Goal: Task Accomplishment & Management: Manage account settings

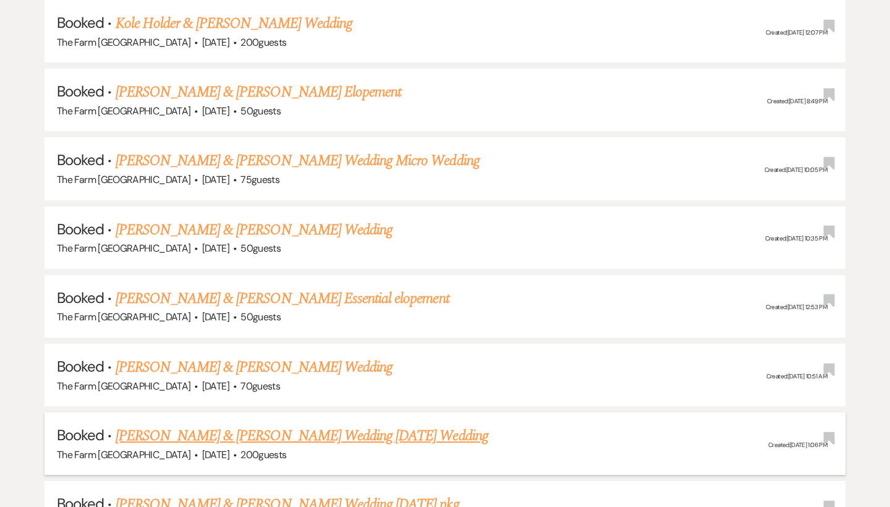
scroll to position [1656, 0]
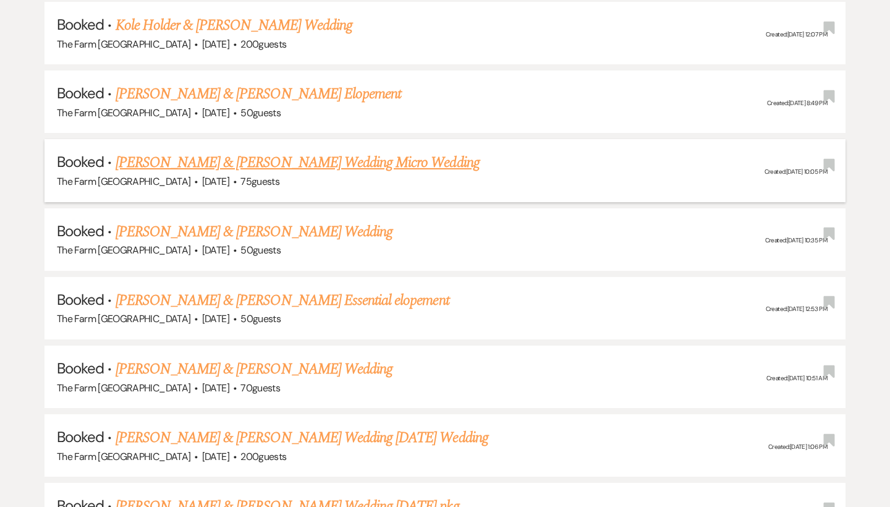
click at [223, 151] on link "[PERSON_NAME] & [PERSON_NAME] Wedding Micro Wedding" at bounding box center [298, 162] width 364 height 22
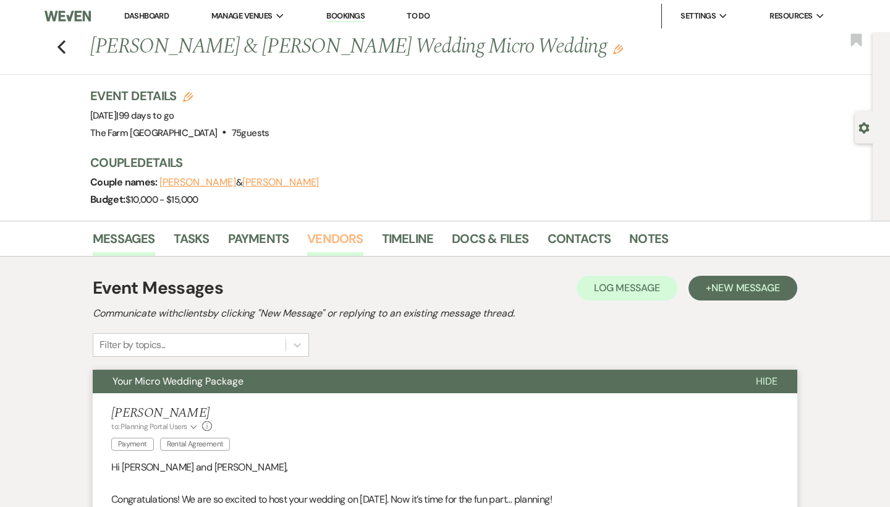
click at [328, 238] on link "Vendors" at bounding box center [335, 242] width 56 height 27
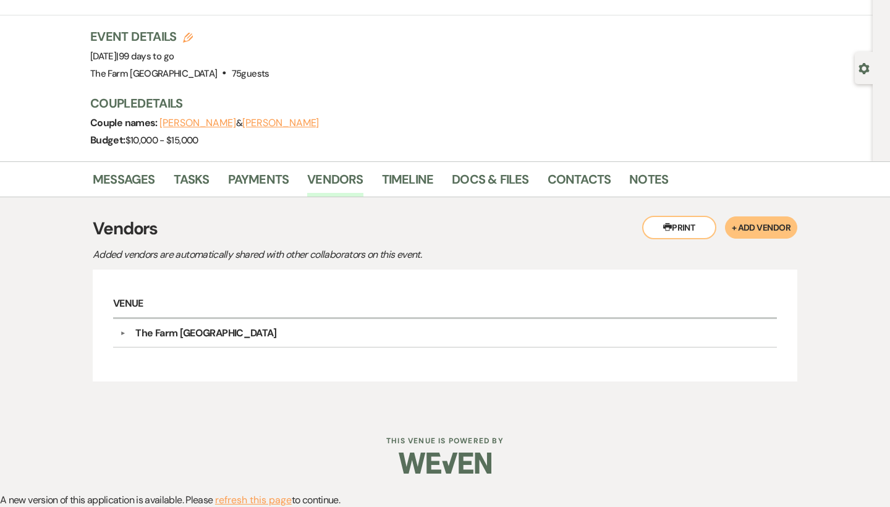
scroll to position [59, 0]
click at [122, 172] on link "Messages" at bounding box center [124, 183] width 62 height 27
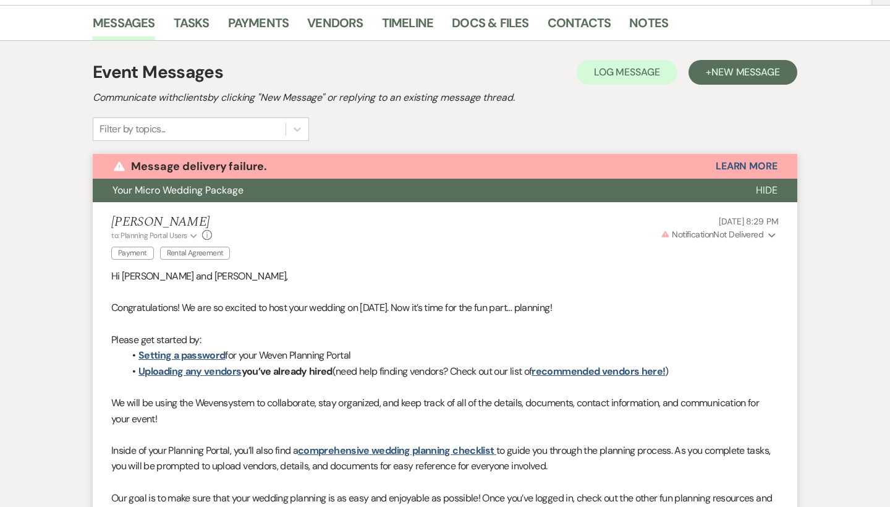
scroll to position [214, 0]
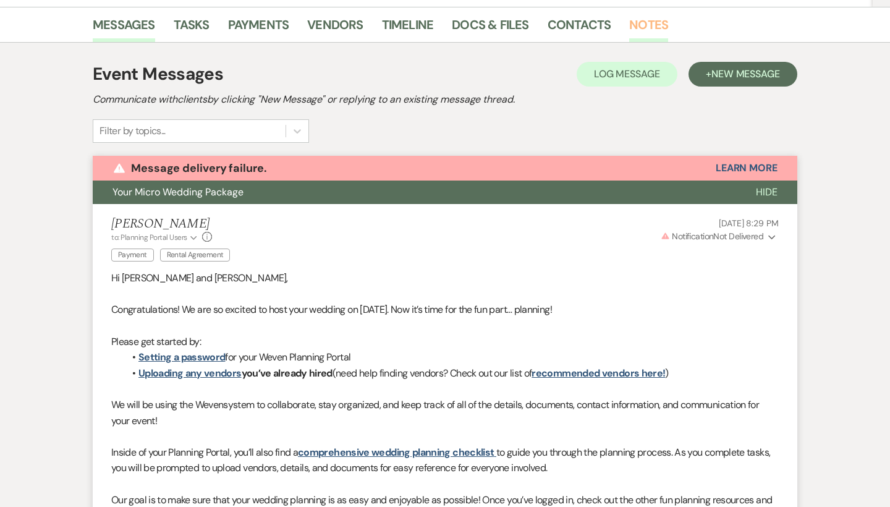
click at [641, 24] on link "Notes" at bounding box center [648, 28] width 39 height 27
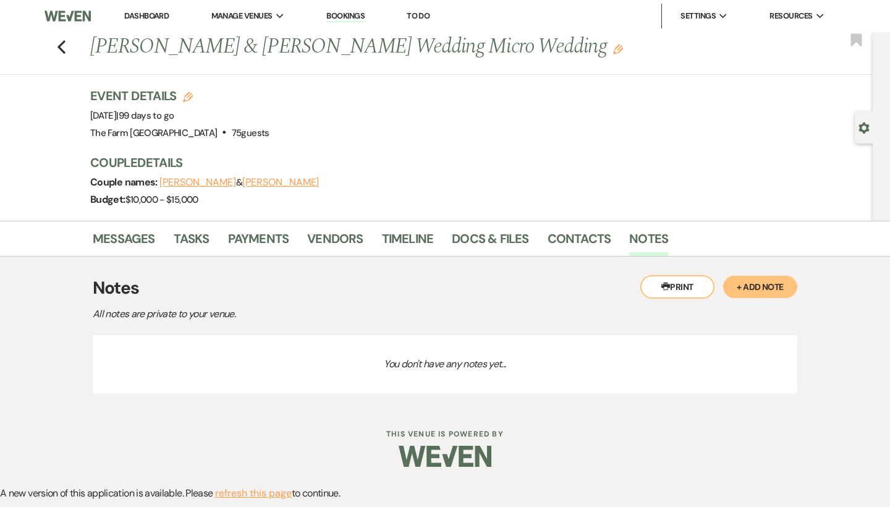
click at [775, 282] on button "+ Add Note" at bounding box center [760, 287] width 74 height 22
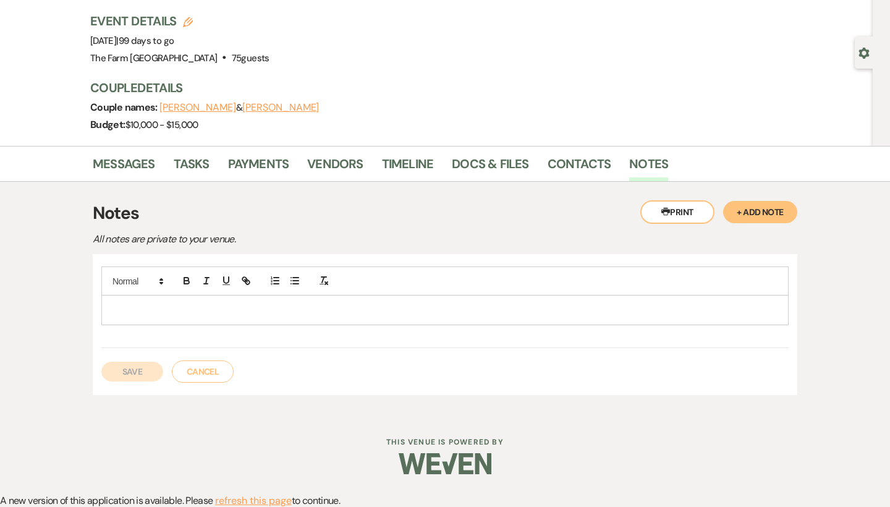
scroll to position [74, 0]
click at [137, 306] on p at bounding box center [444, 310] width 667 height 14
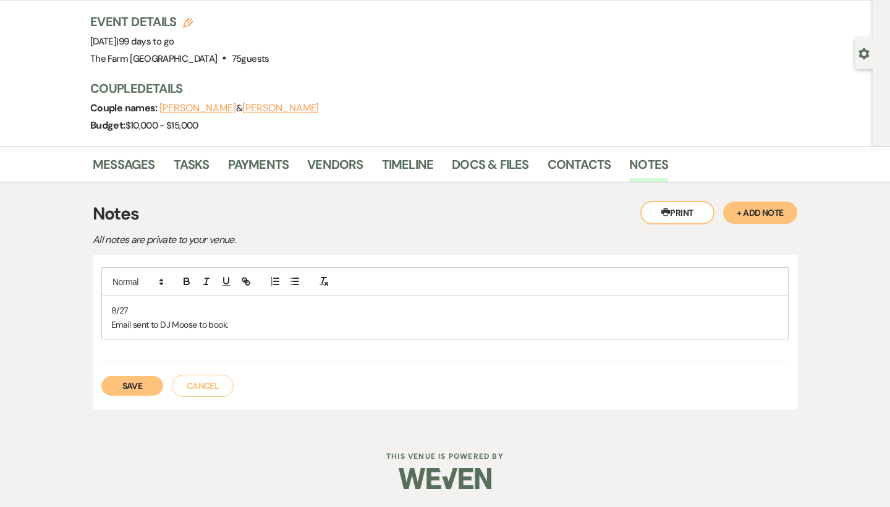
click at [132, 382] on button "Save" at bounding box center [132, 386] width 62 height 20
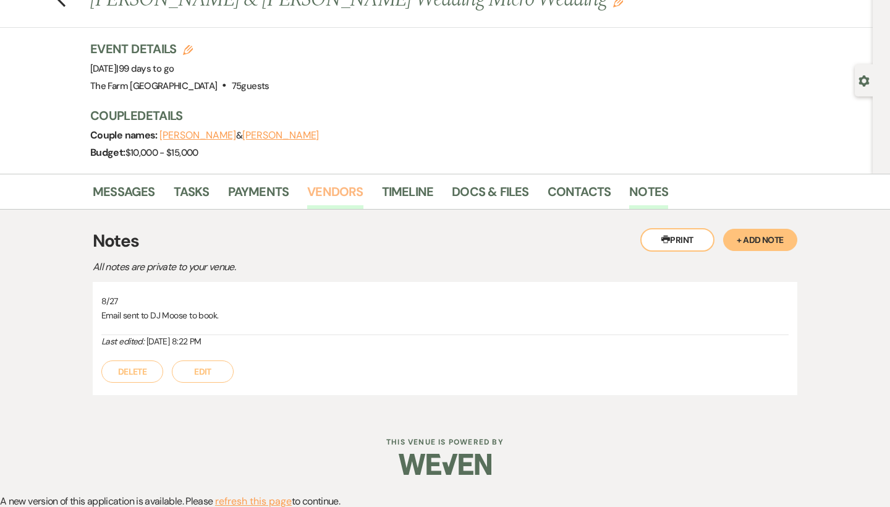
click at [327, 195] on link "Vendors" at bounding box center [335, 195] width 56 height 27
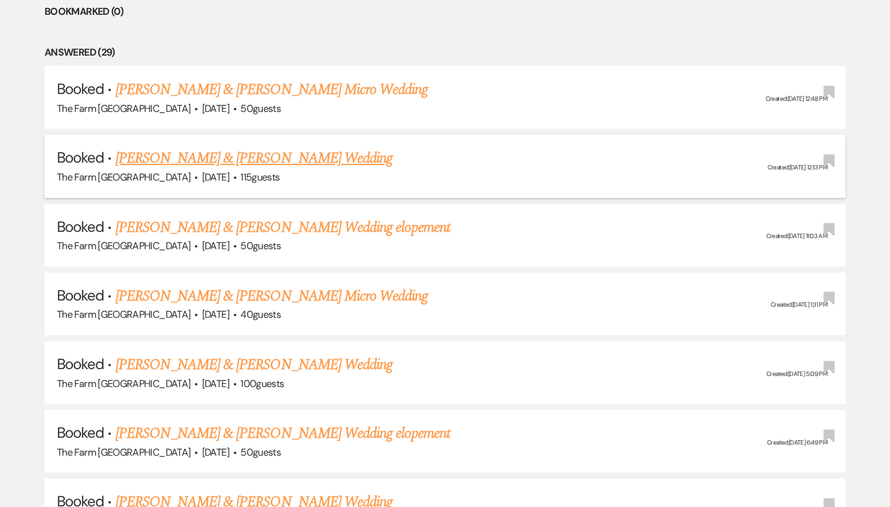
scroll to position [559, 0]
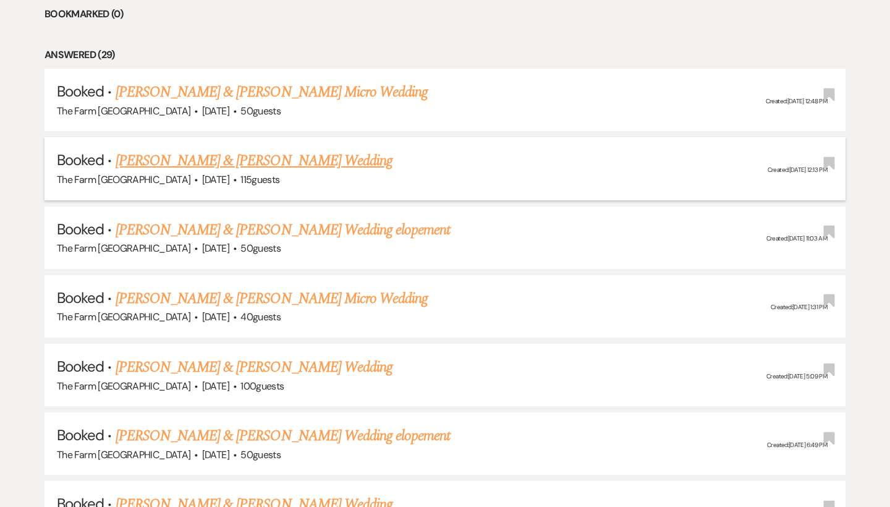
click at [229, 155] on link "[PERSON_NAME] & [PERSON_NAME] Wedding" at bounding box center [254, 161] width 277 height 22
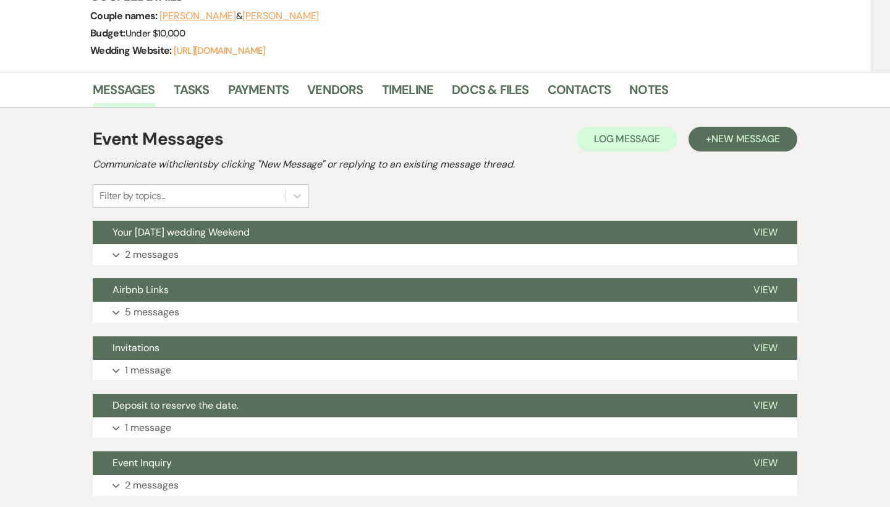
scroll to position [175, 0]
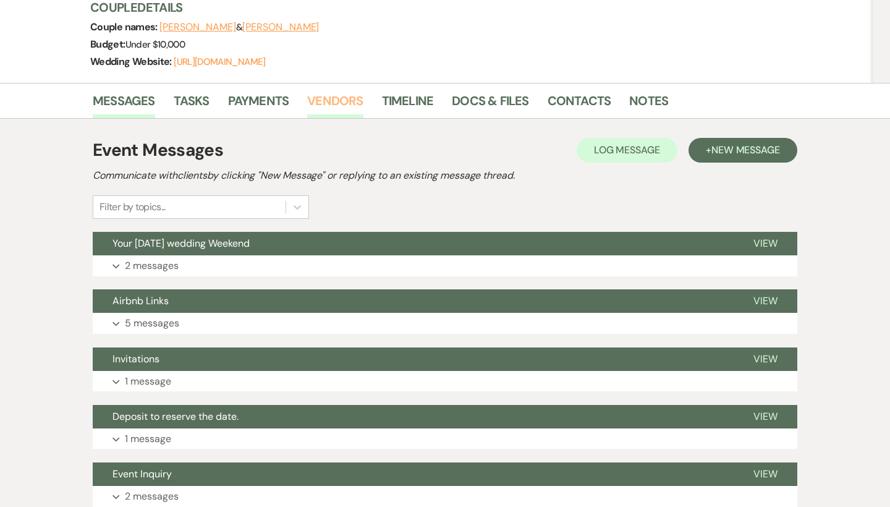
click at [337, 102] on link "Vendors" at bounding box center [335, 104] width 56 height 27
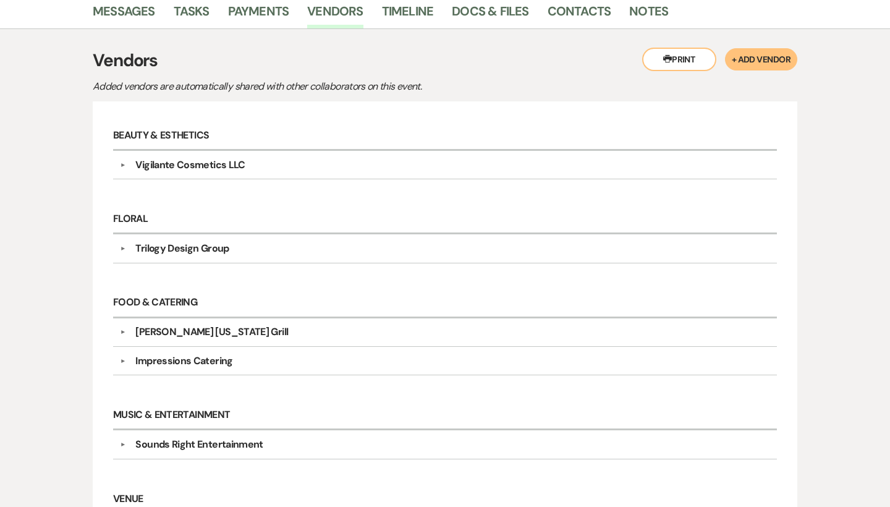
scroll to position [259, 0]
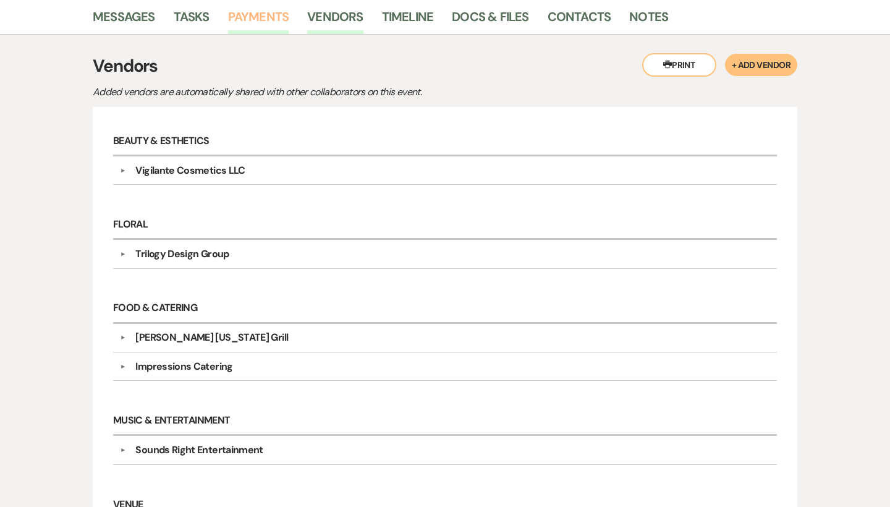
click at [257, 17] on link "Payments" at bounding box center [258, 20] width 61 height 27
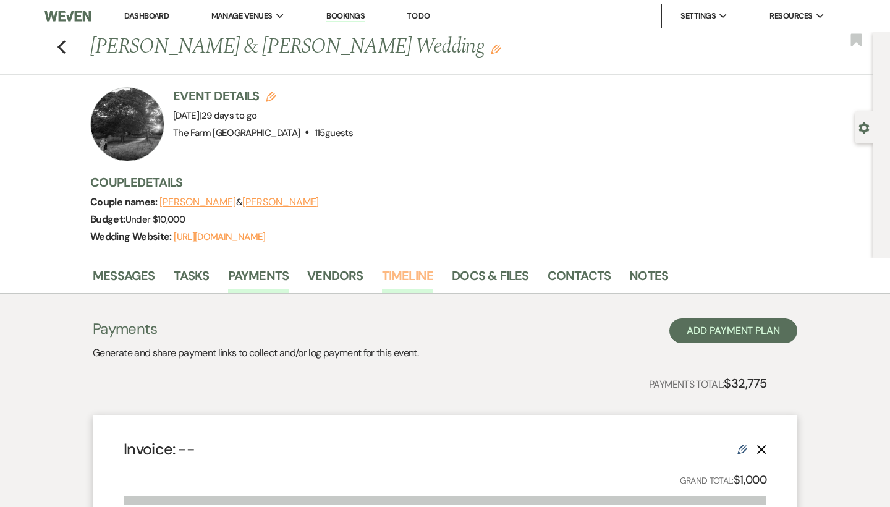
click at [406, 274] on link "Timeline" at bounding box center [408, 279] width 52 height 27
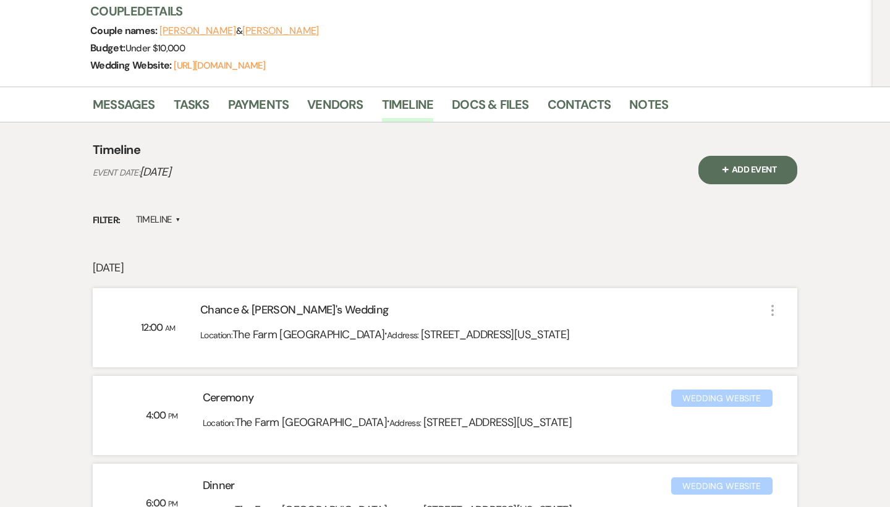
scroll to position [170, 0]
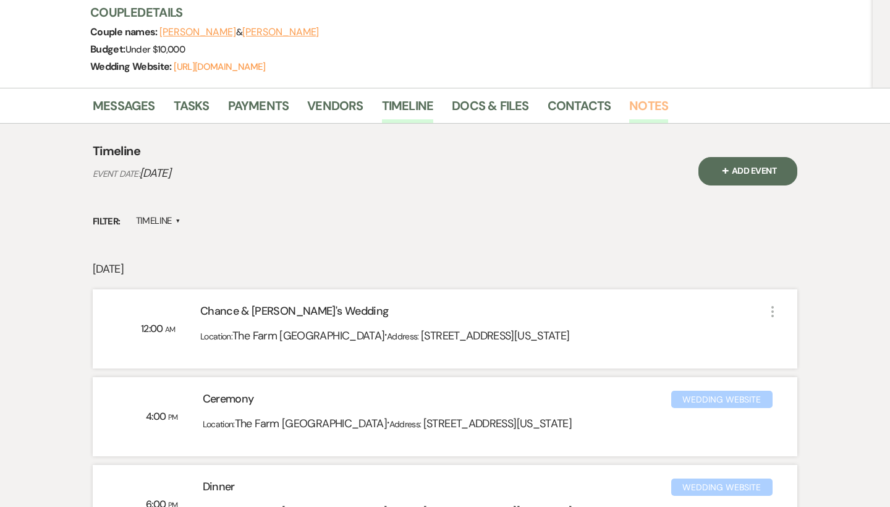
click at [647, 98] on link "Notes" at bounding box center [648, 109] width 39 height 27
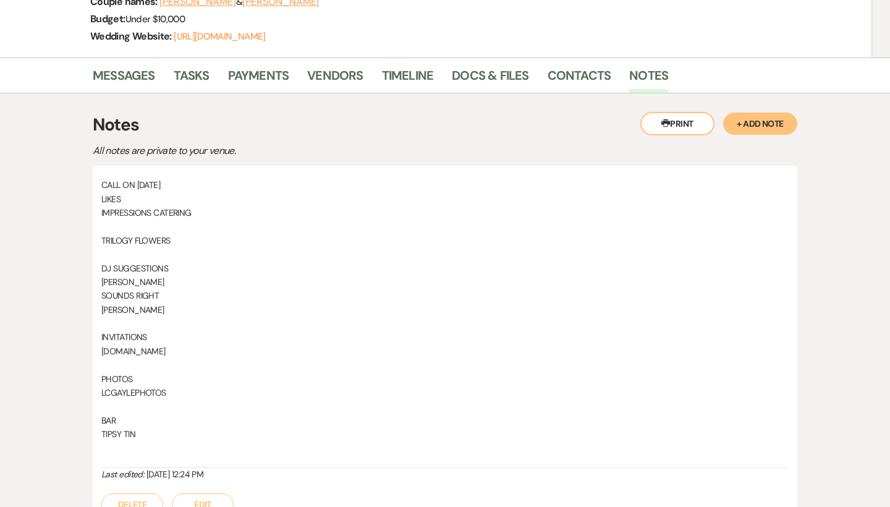
scroll to position [199, 0]
click at [345, 75] on link "Vendors" at bounding box center [335, 80] width 56 height 27
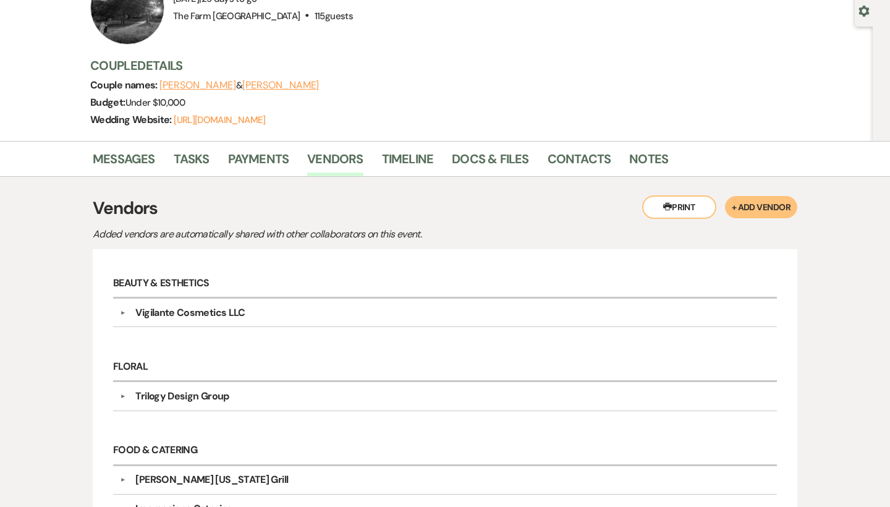
scroll to position [90, 0]
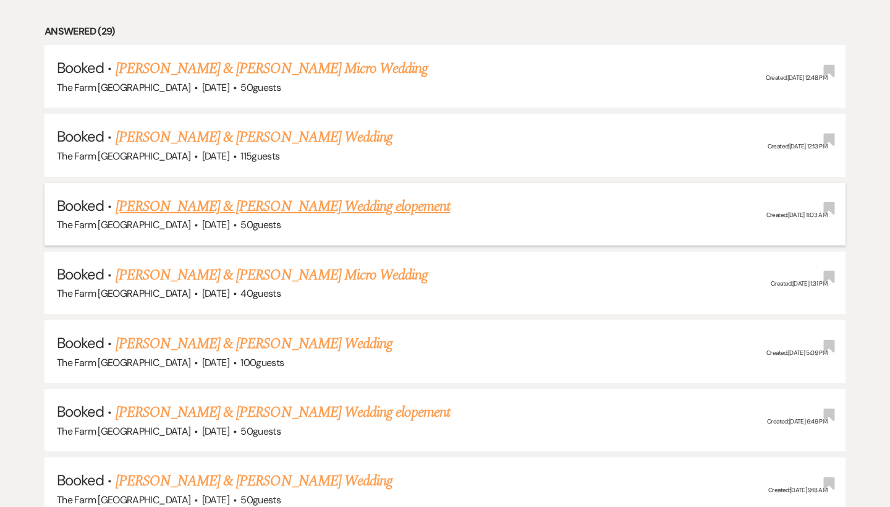
scroll to position [581, 0]
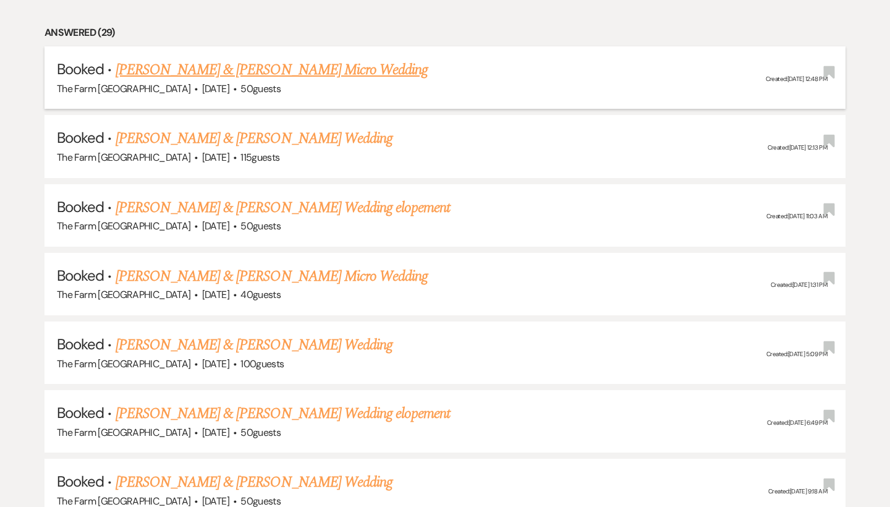
click at [370, 67] on link "[PERSON_NAME] & [PERSON_NAME] Micro Wedding" at bounding box center [272, 70] width 313 height 22
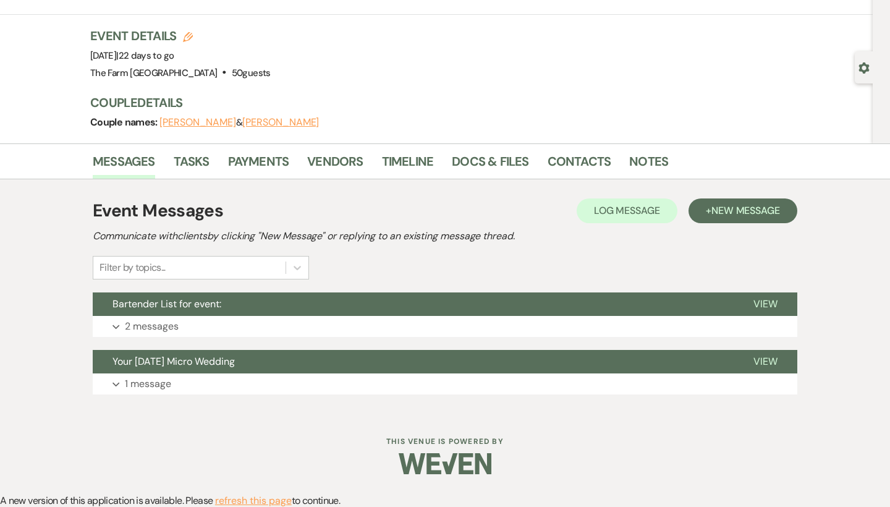
scroll to position [59, 0]
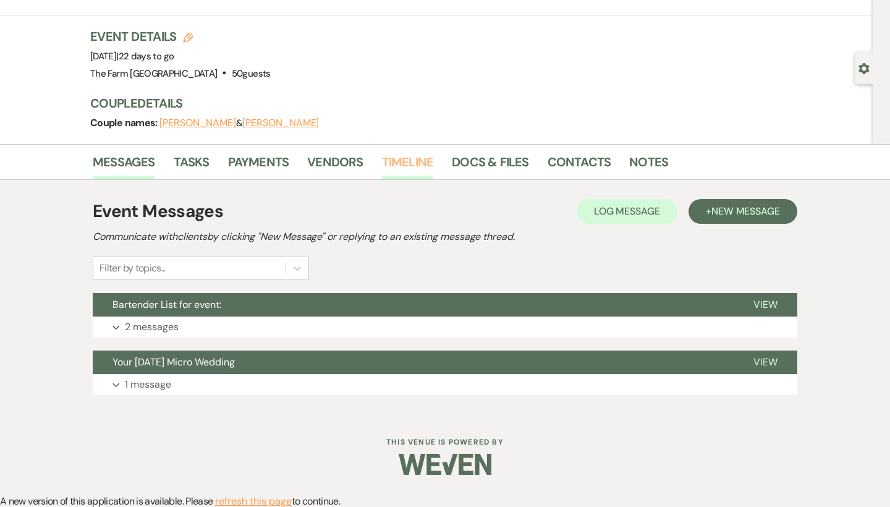
click at [388, 158] on link "Timeline" at bounding box center [408, 165] width 52 height 27
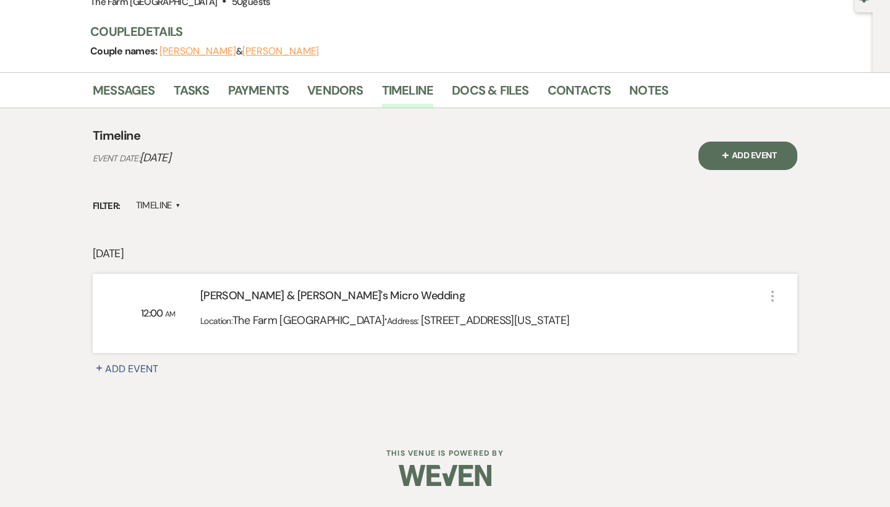
scroll to position [128, 0]
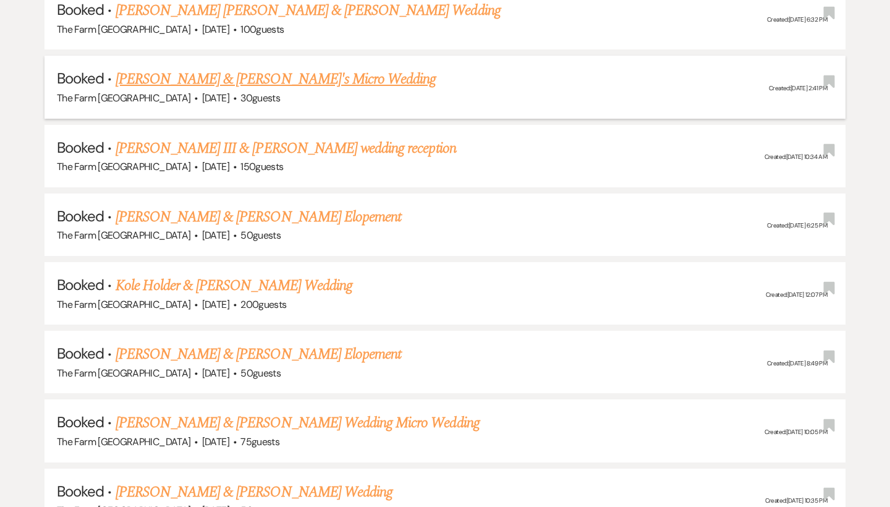
scroll to position [1404, 0]
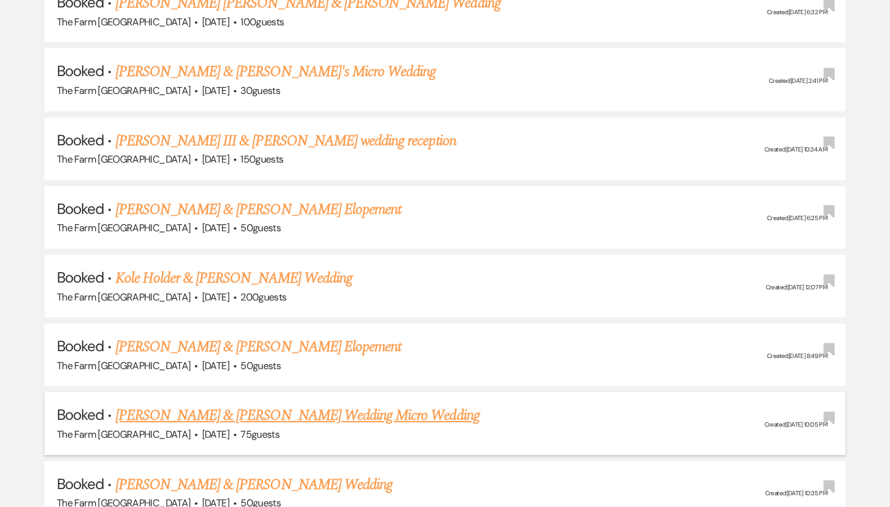
click at [241, 404] on link "[PERSON_NAME] & [PERSON_NAME] Wedding Micro Wedding" at bounding box center [298, 415] width 364 height 22
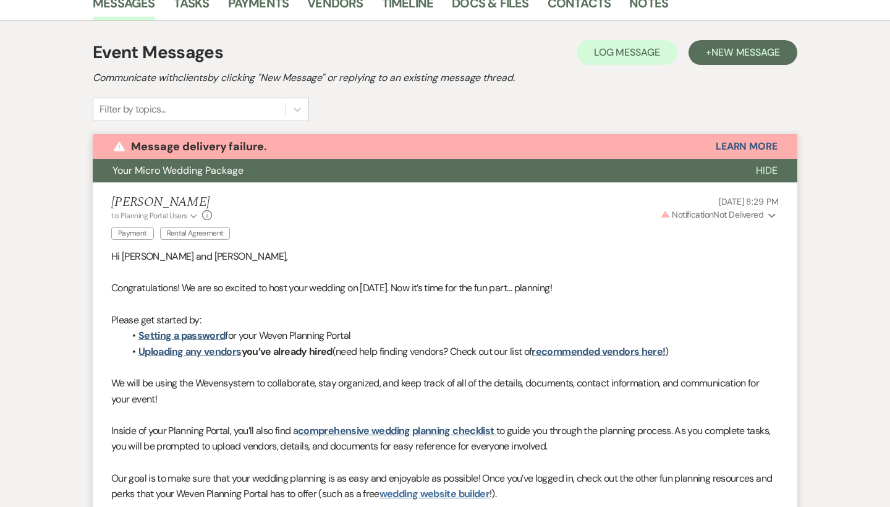
scroll to position [230, 0]
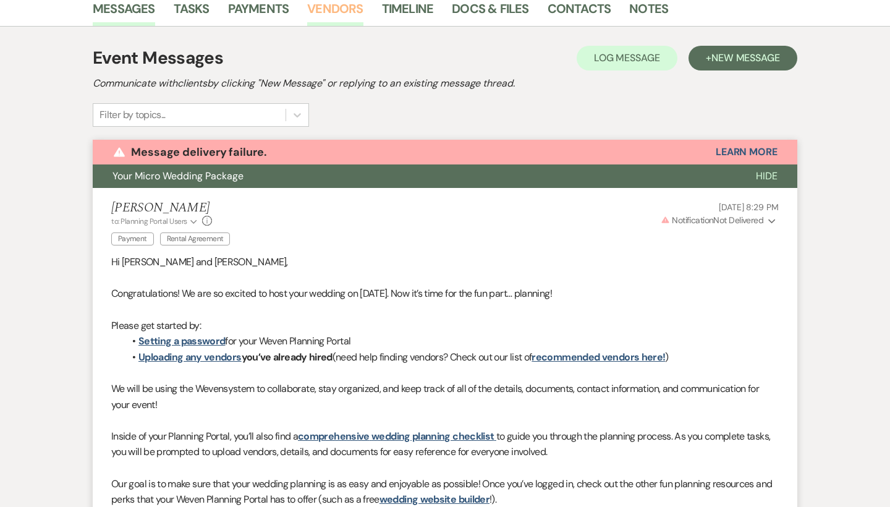
click at [346, 15] on link "Vendors" at bounding box center [335, 12] width 56 height 27
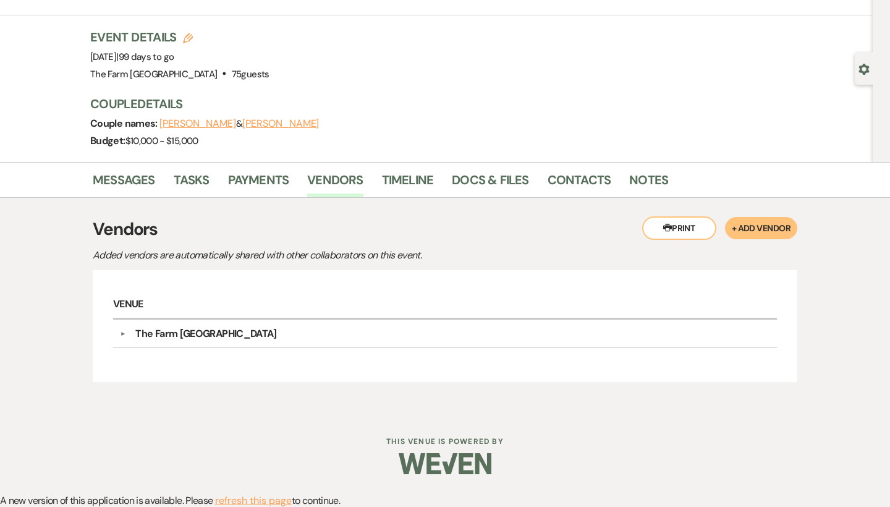
click at [762, 224] on button "+ Add Vendor" at bounding box center [761, 228] width 72 height 22
click at [756, 224] on button "+ Add Vendor" at bounding box center [761, 228] width 72 height 22
click at [754, 221] on button "+ Add Vendor" at bounding box center [761, 228] width 72 height 22
click at [762, 237] on button "+ Add Vendor" at bounding box center [761, 228] width 72 height 22
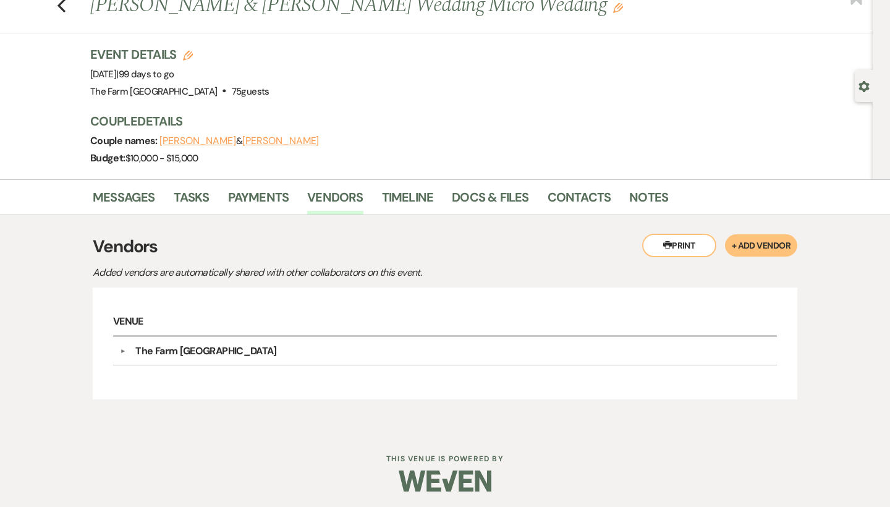
scroll to position [35, 0]
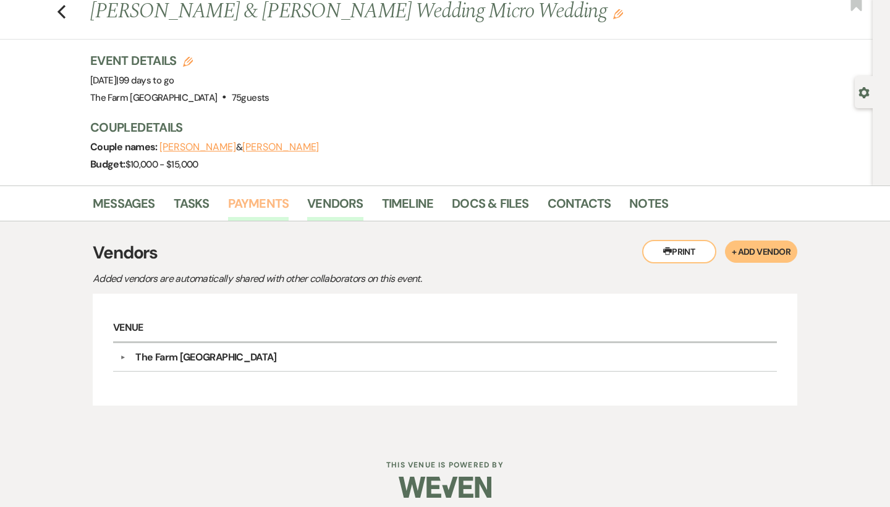
click at [263, 201] on link "Payments" at bounding box center [258, 206] width 61 height 27
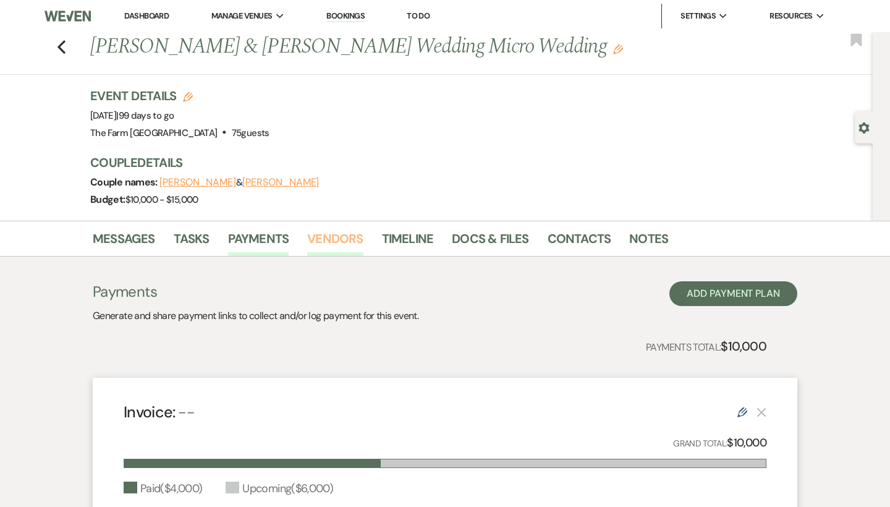
click at [345, 238] on link "Vendors" at bounding box center [335, 242] width 56 height 27
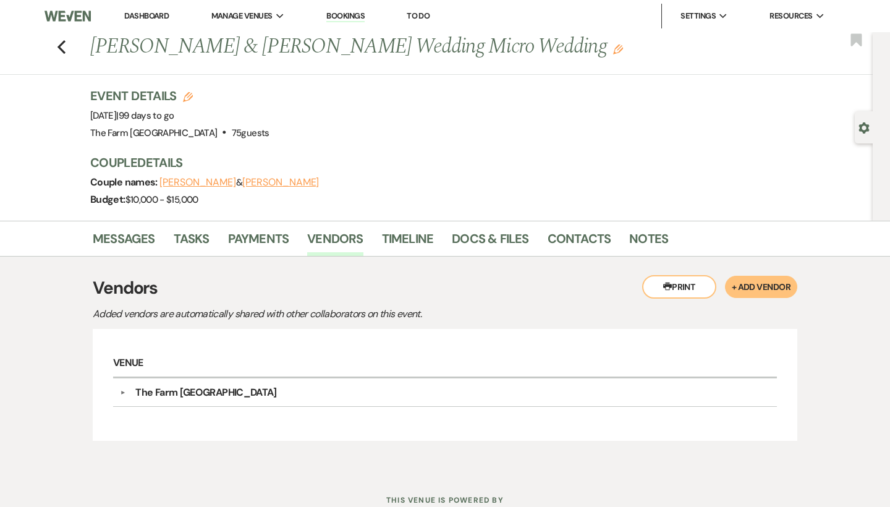
click at [744, 282] on button "+ Add Vendor" at bounding box center [761, 287] width 72 height 22
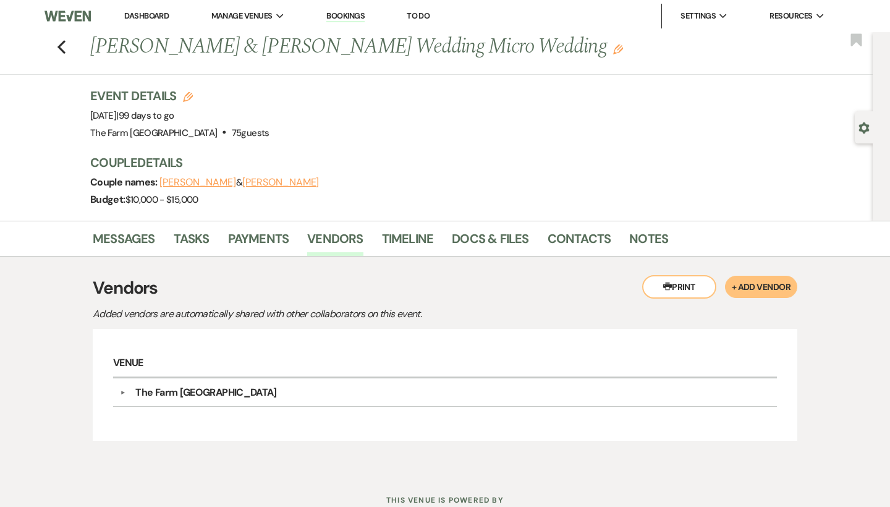
click at [744, 282] on button "+ Add Vendor" at bounding box center [761, 287] width 72 height 22
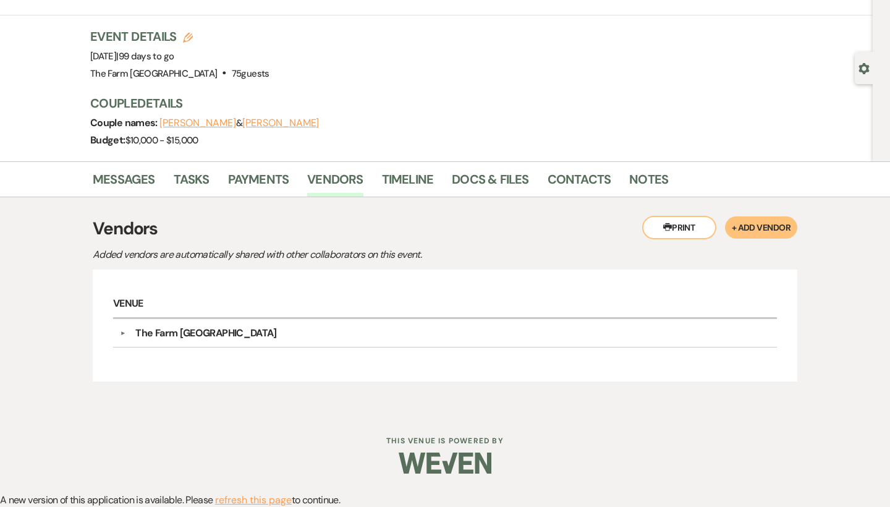
scroll to position [59, 0]
